Goal: Transaction & Acquisition: Purchase product/service

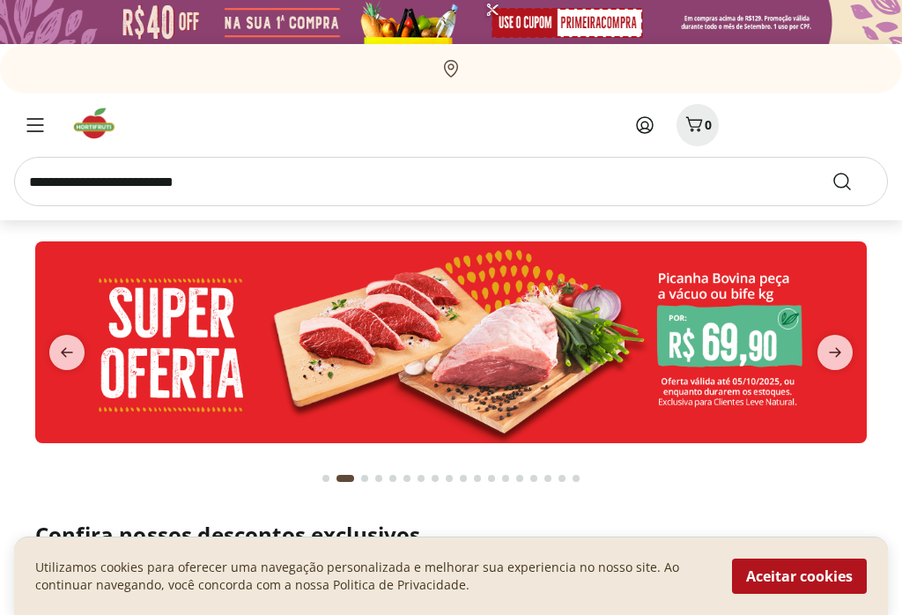
click at [836, 349] on icon "next" at bounding box center [835, 353] width 12 height 10
click at [841, 353] on icon "next" at bounding box center [835, 352] width 21 height 21
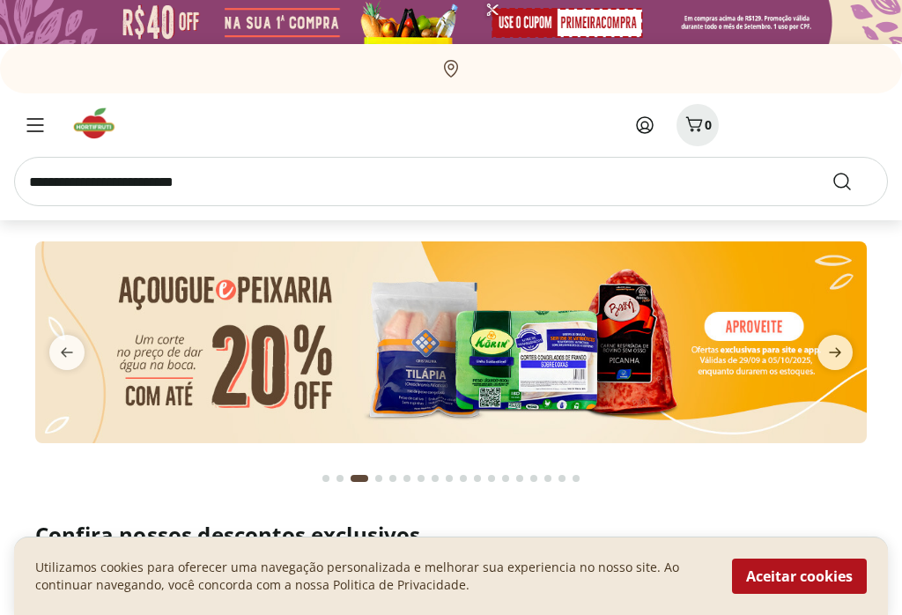
click at [839, 351] on icon "next" at bounding box center [835, 353] width 12 height 10
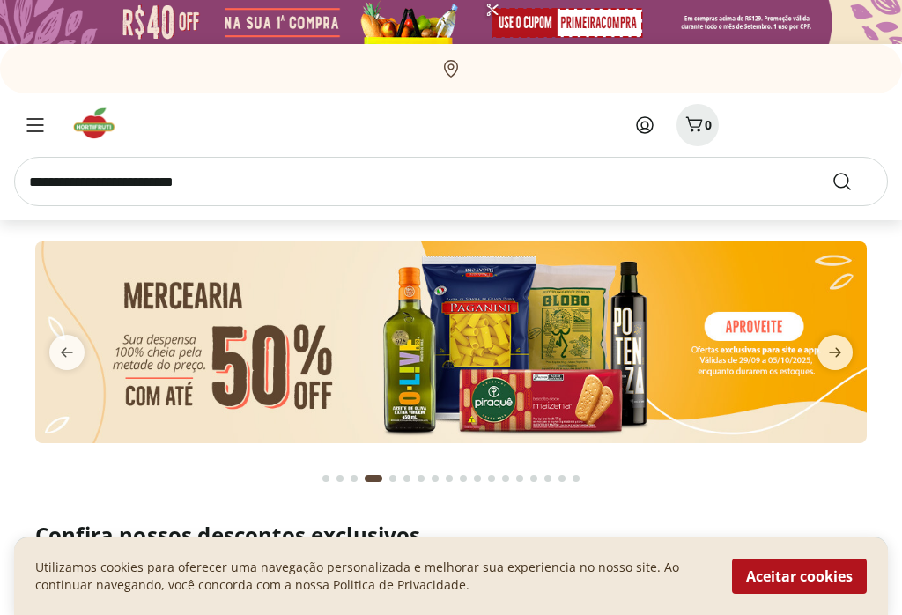
click at [839, 352] on icon "next" at bounding box center [835, 353] width 12 height 10
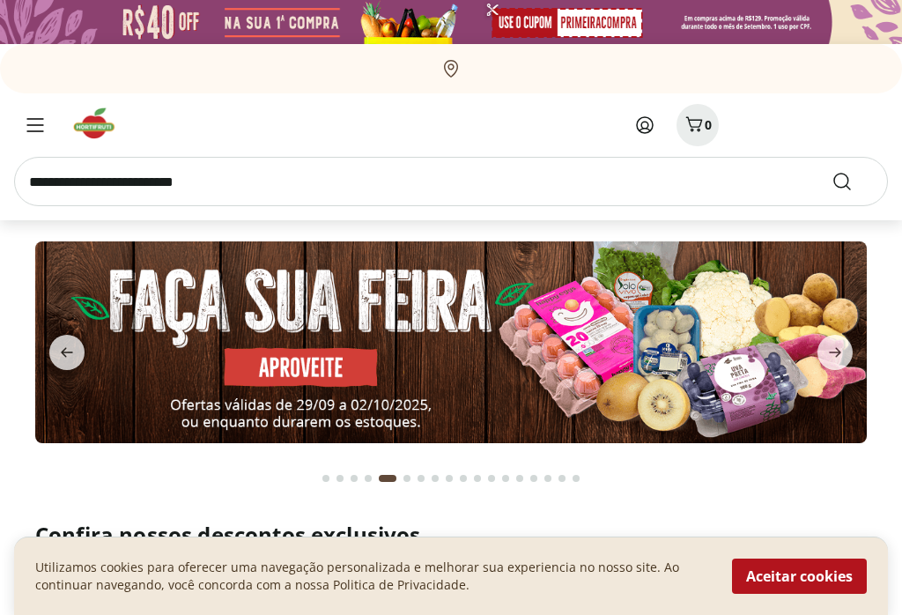
click at [663, 329] on img at bounding box center [451, 342] width 832 height 202
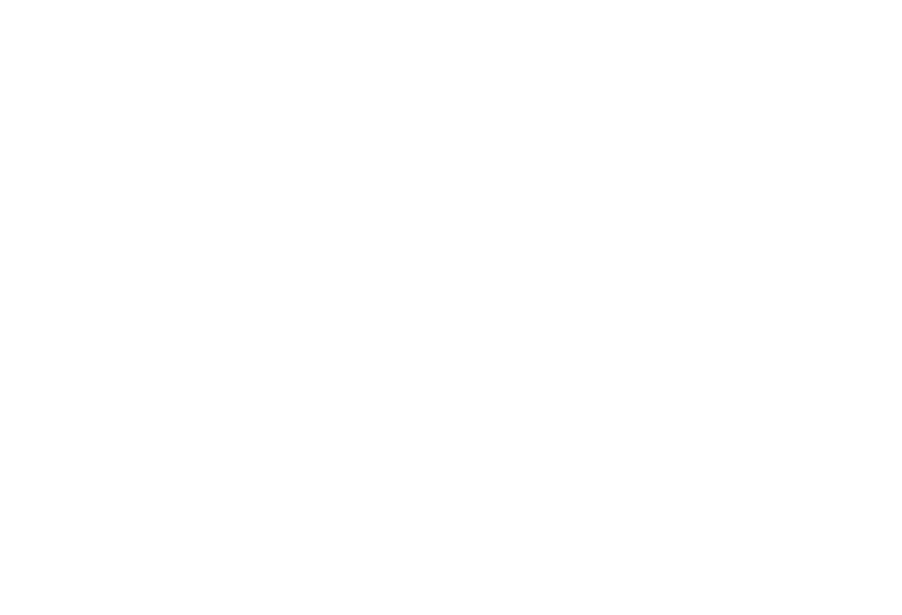
select select "**********"
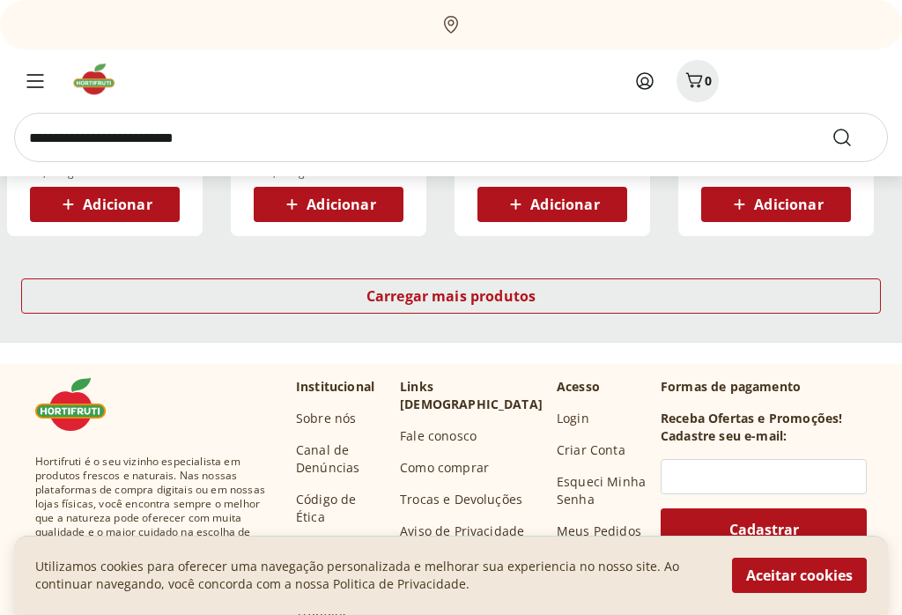
scroll to position [1291, 0]
click at [400, 293] on span "Carregar mais produtos" at bounding box center [451, 296] width 170 height 14
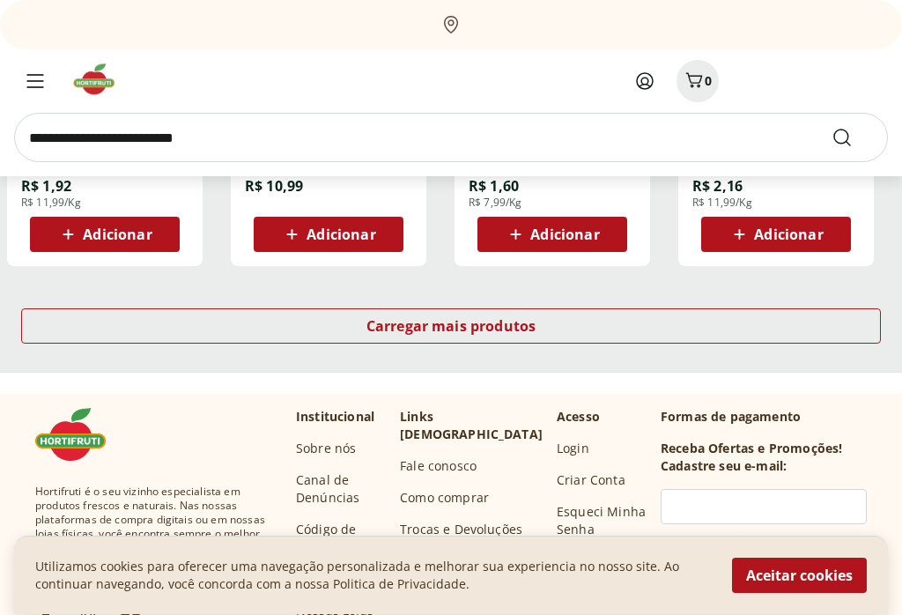
scroll to position [2409, 0]
click at [395, 319] on span "Carregar mais produtos" at bounding box center [451, 326] width 170 height 14
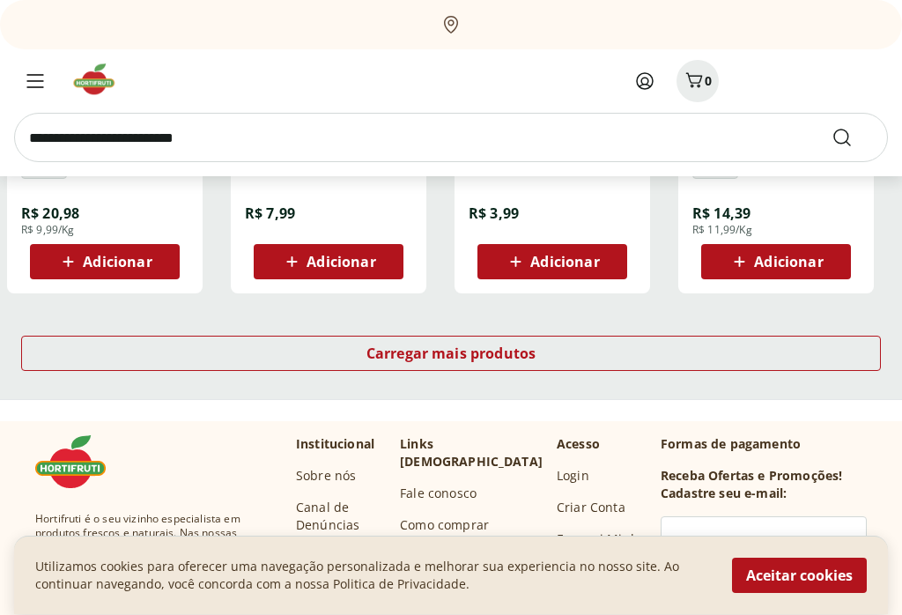
scroll to position [3568, 0]
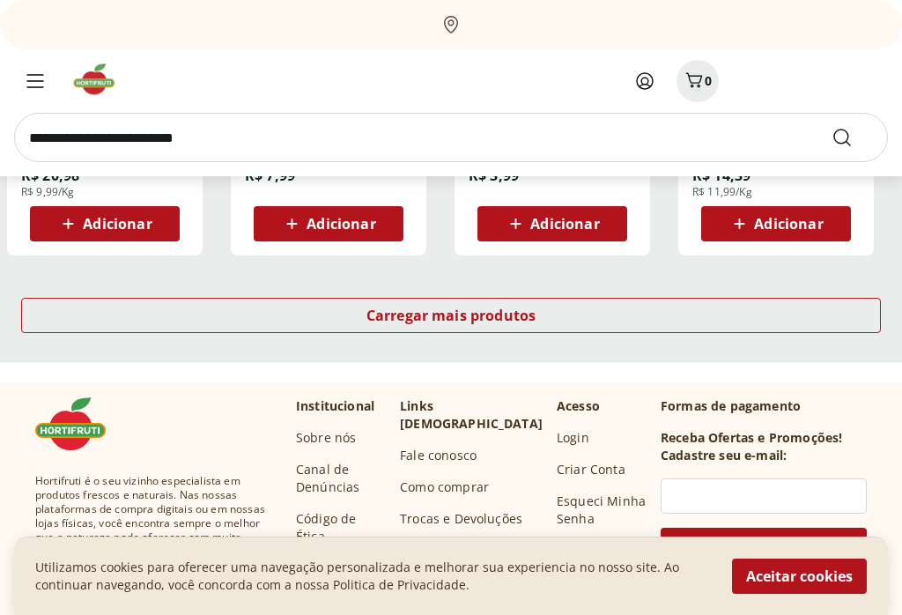
click at [387, 311] on span "Carregar mais produtos" at bounding box center [451, 315] width 170 height 14
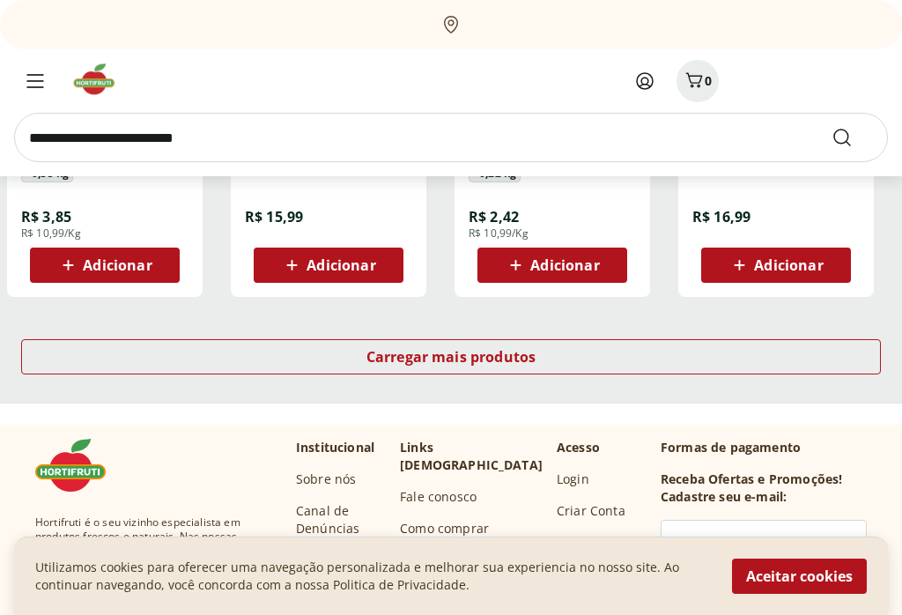
scroll to position [4755, 0]
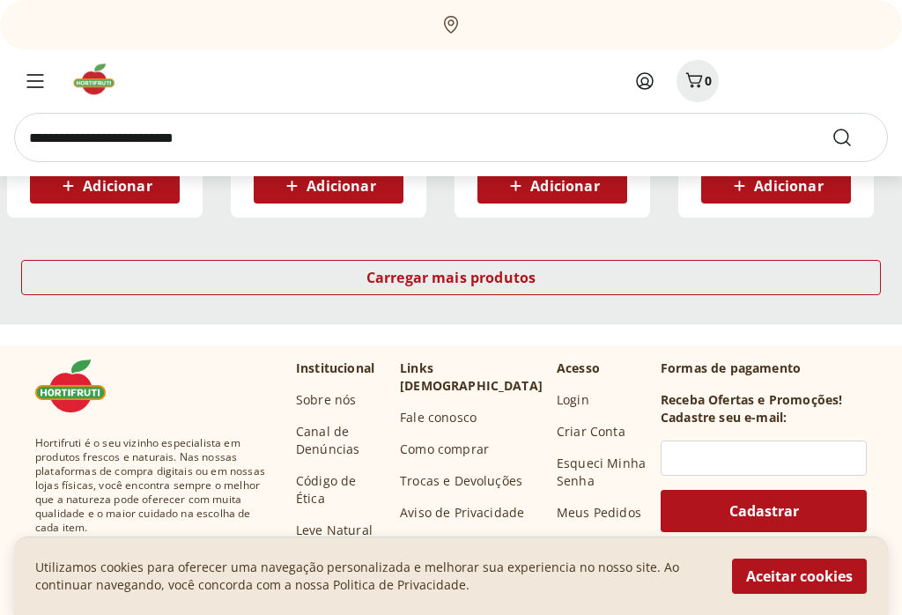
click at [398, 274] on span "Carregar mais produtos" at bounding box center [451, 277] width 170 height 14
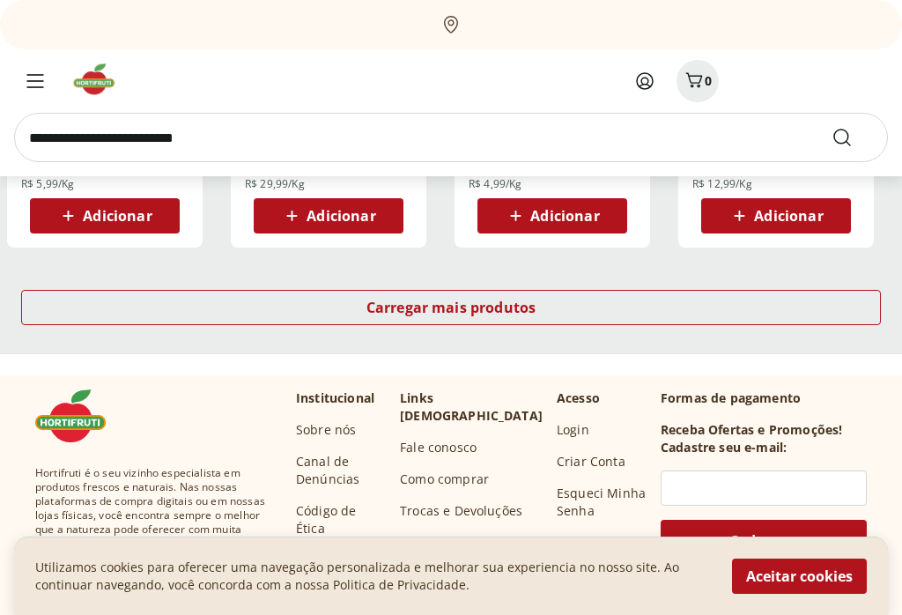
scroll to position [5879, 0]
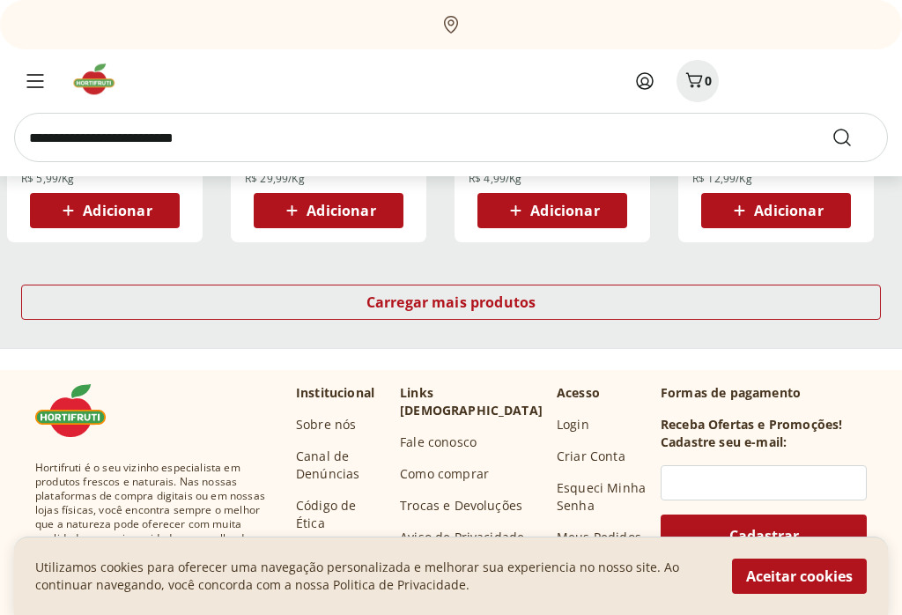
click at [391, 295] on span "Carregar mais produtos" at bounding box center [451, 302] width 170 height 14
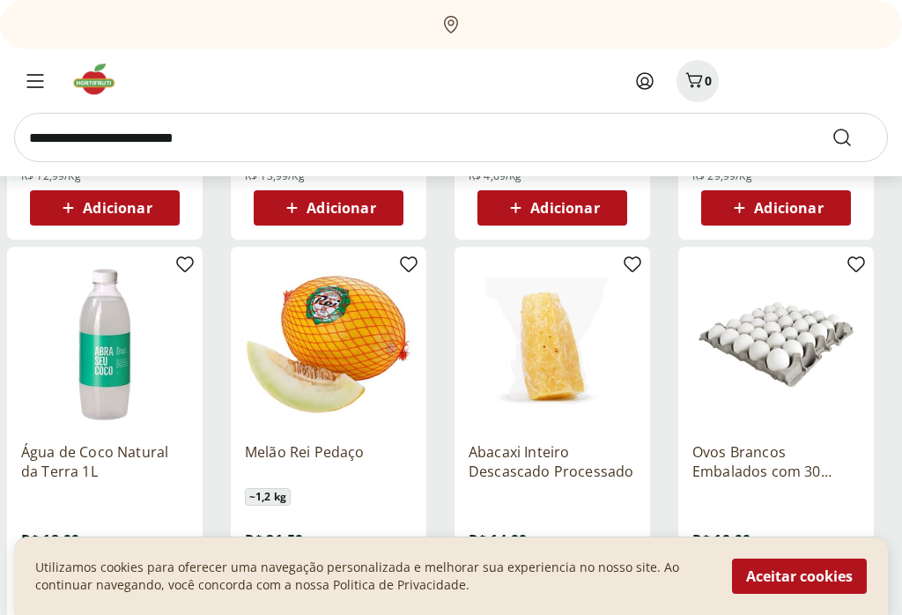
scroll to position [6268, 0]
